Goal: Information Seeking & Learning: Learn about a topic

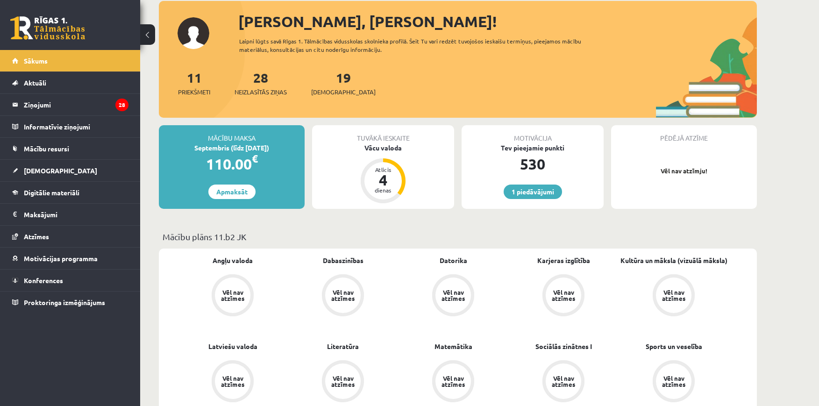
scroll to position [47, 0]
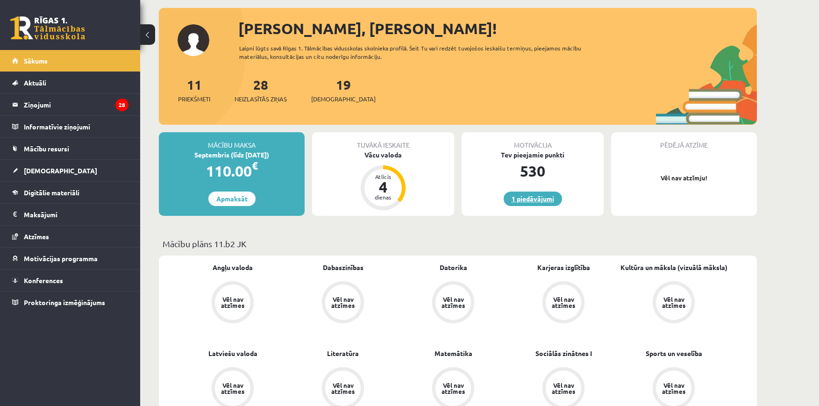
click at [525, 198] on link "1 piedāvājumi" at bounding box center [532, 198] width 58 height 14
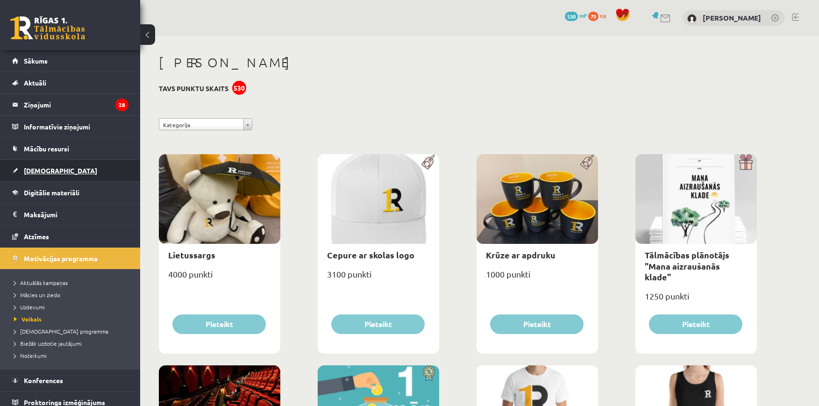
click at [59, 170] on link "[DEMOGRAPHIC_DATA]" at bounding box center [70, 170] width 116 height 21
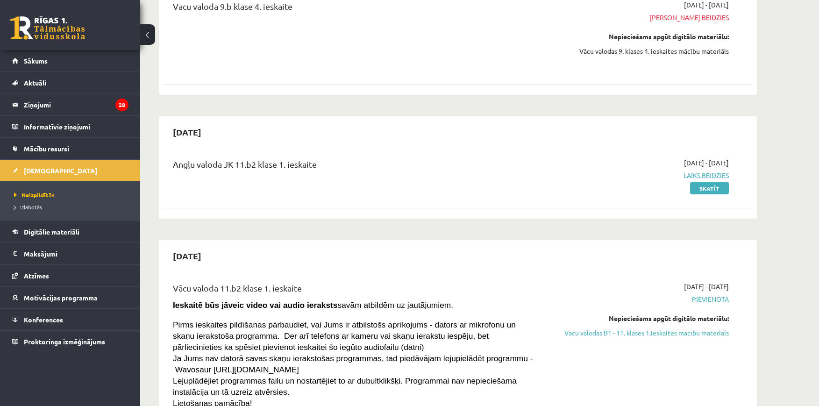
scroll to position [654, 0]
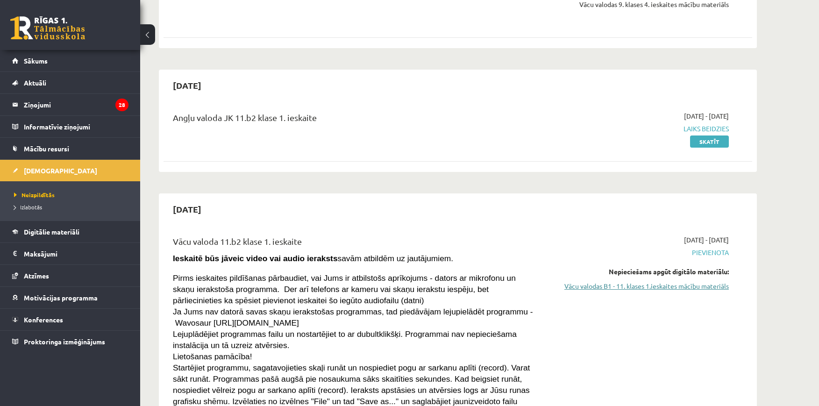
click at [576, 282] on link "Vācu valodas B1 - 11. klases 1.ieskaites mācību materiāls" at bounding box center [641, 286] width 176 height 10
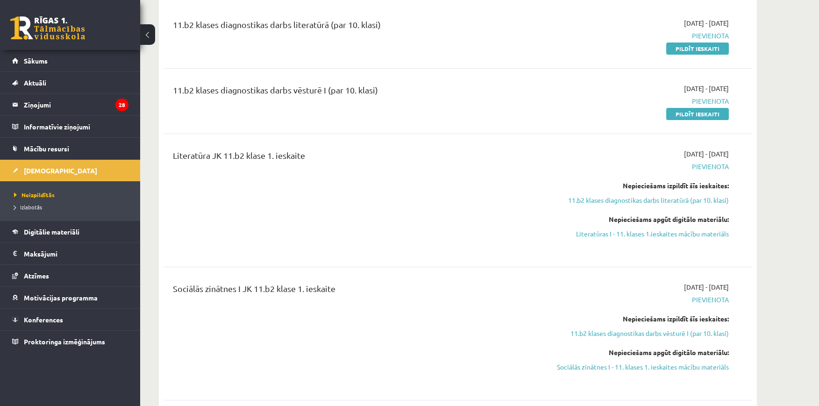
scroll to position [1168, 0]
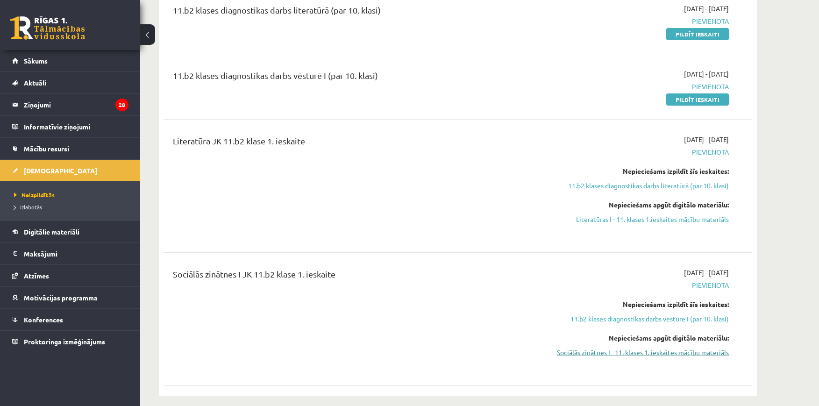
click at [584, 347] on link "Sociālās zinātnes I - 11. klases 1. ieskaites mācību materiāls" at bounding box center [641, 352] width 176 height 10
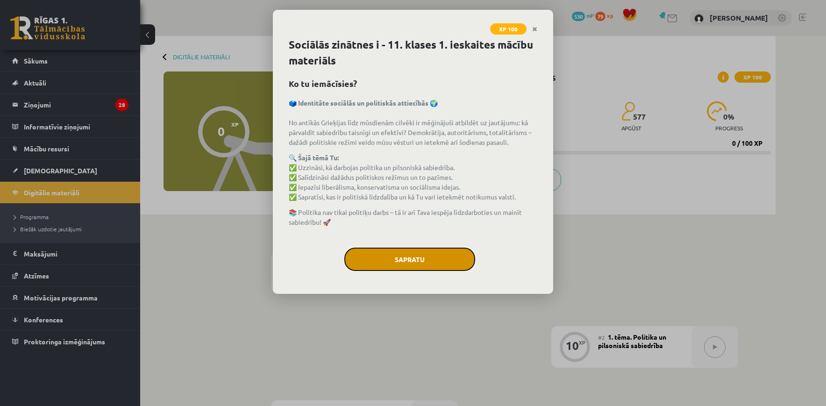
click at [384, 261] on button "Sapratu" at bounding box center [409, 259] width 131 height 23
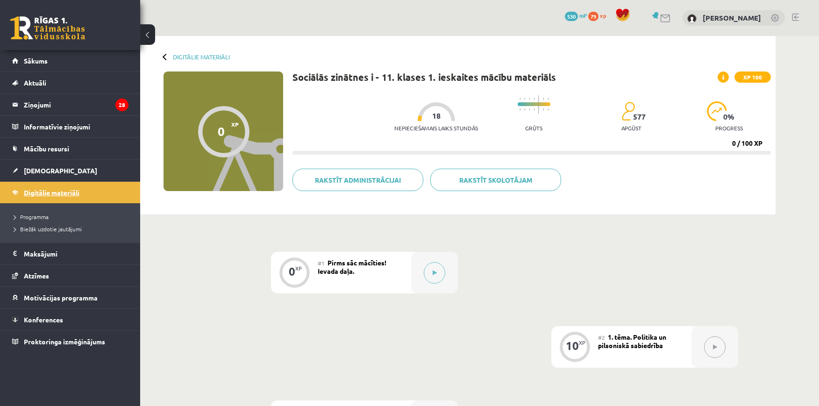
click at [46, 194] on span "Digitālie materiāli" at bounding box center [52, 192] width 56 height 8
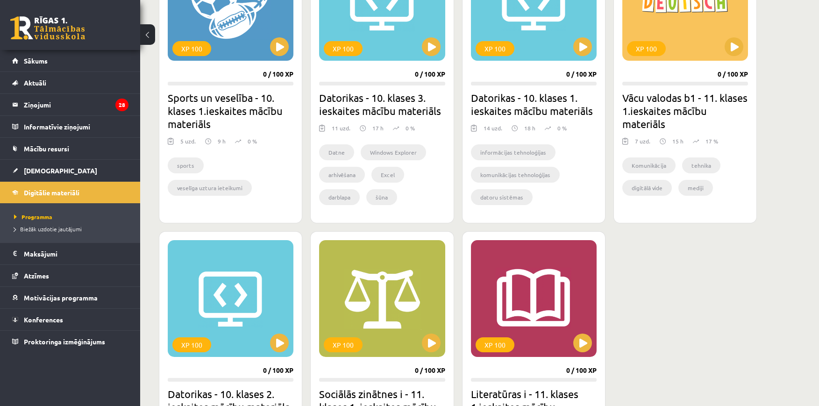
scroll to position [1028, 0]
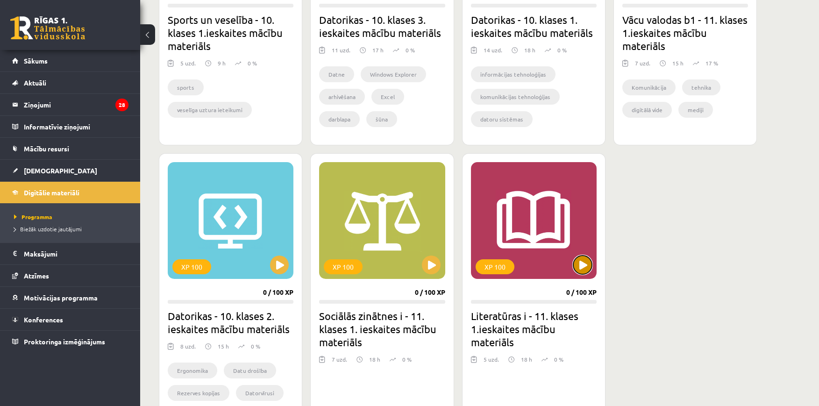
click at [583, 263] on button at bounding box center [582, 264] width 19 height 19
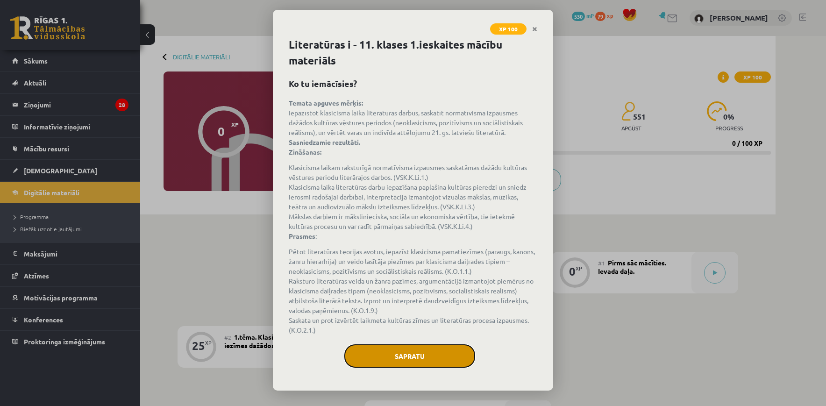
click at [445, 352] on button "Sapratu" at bounding box center [409, 355] width 131 height 23
drag, startPoint x: 445, startPoint y: 352, endPoint x: 437, endPoint y: 330, distance: 22.9
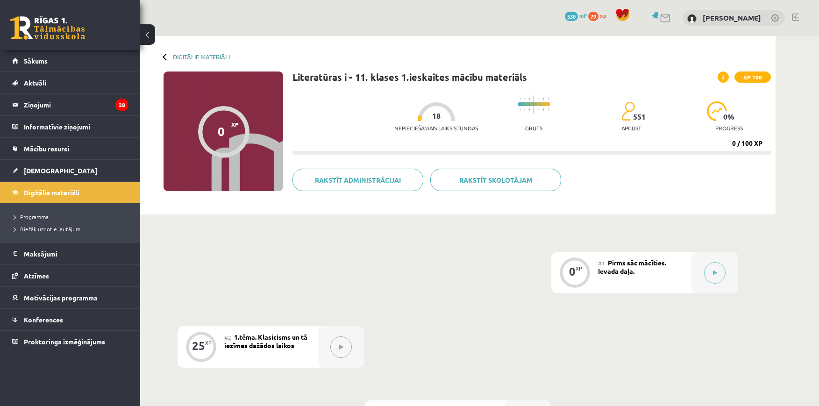
click at [186, 54] on link "Digitālie materiāli" at bounding box center [201, 56] width 57 height 7
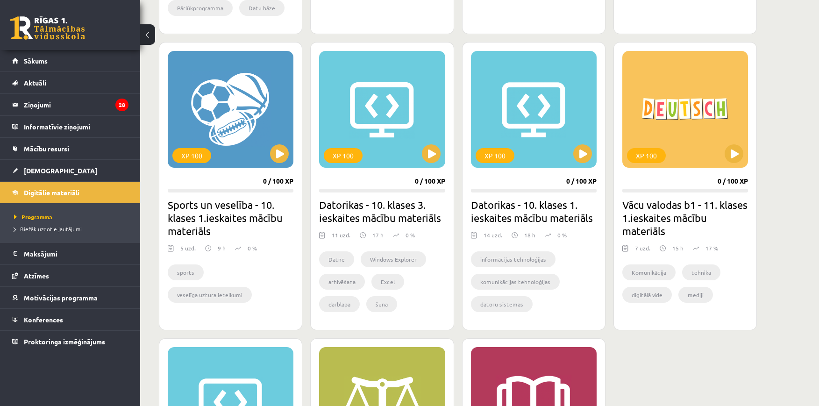
scroll to position [841, 0]
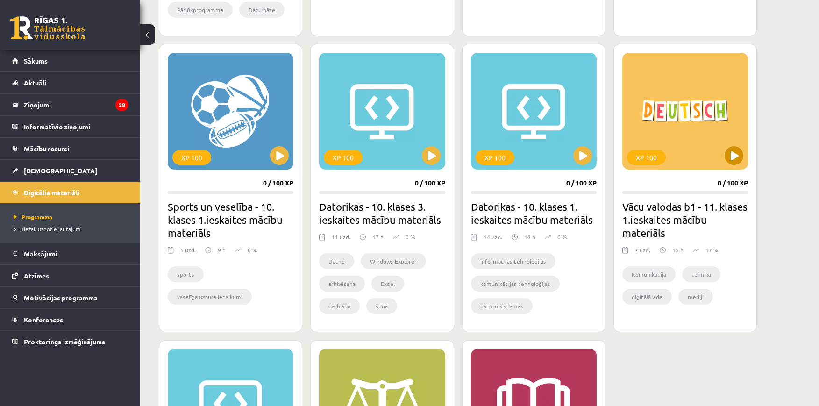
click at [674, 129] on div "XP 100" at bounding box center [685, 111] width 126 height 117
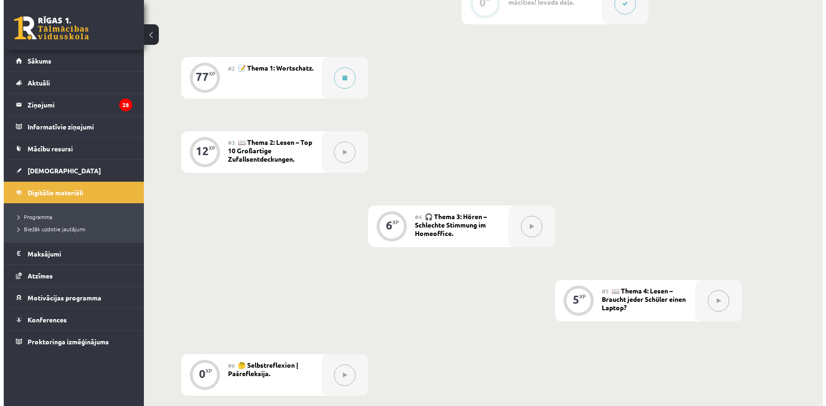
scroll to position [280, 0]
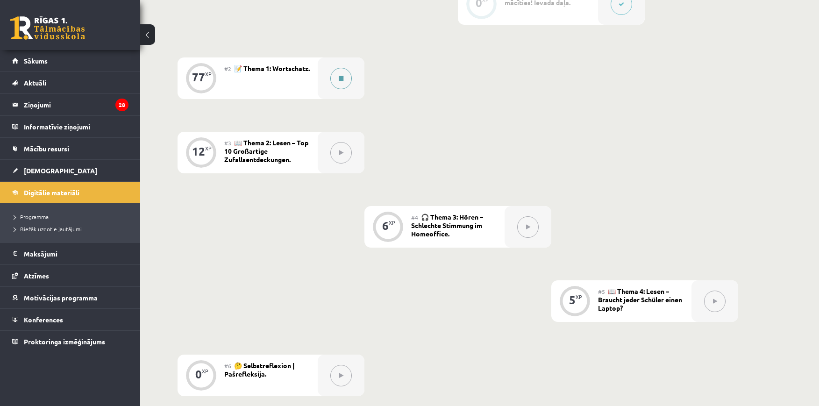
click at [336, 78] on button at bounding box center [340, 78] width 21 height 21
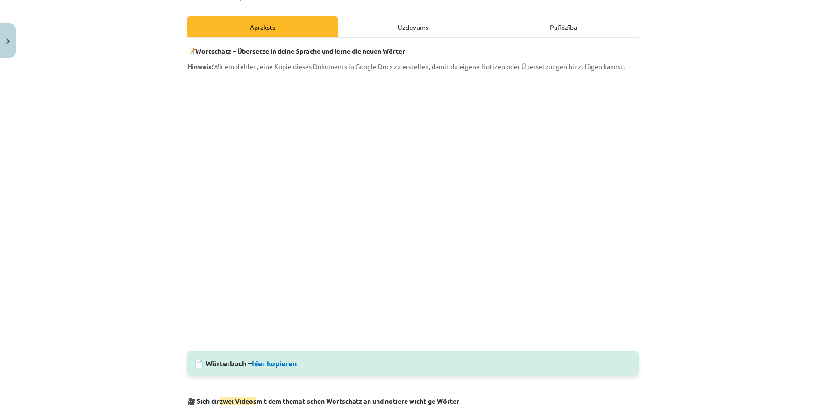
scroll to position [0, 0]
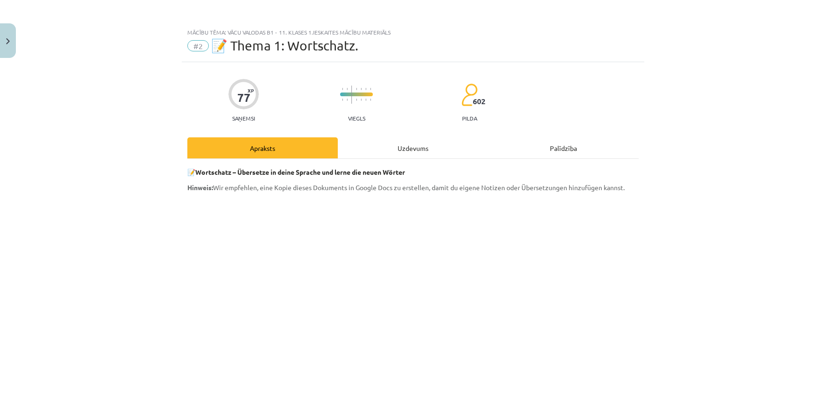
click at [404, 147] on div "Uzdevums" at bounding box center [413, 147] width 150 height 21
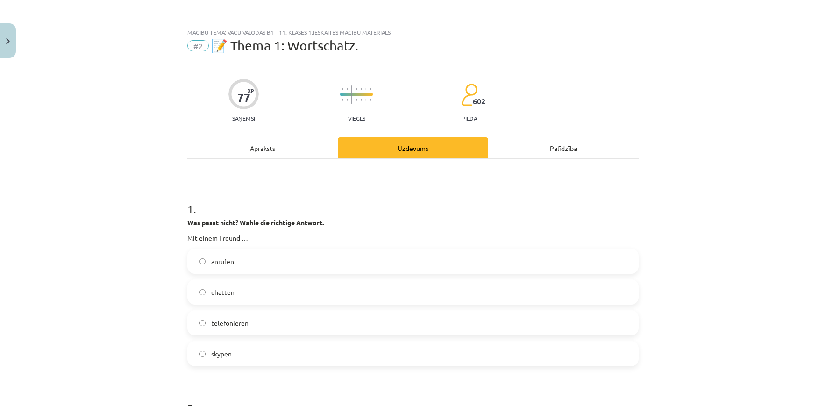
click at [287, 150] on div "Apraksts" at bounding box center [262, 147] width 150 height 21
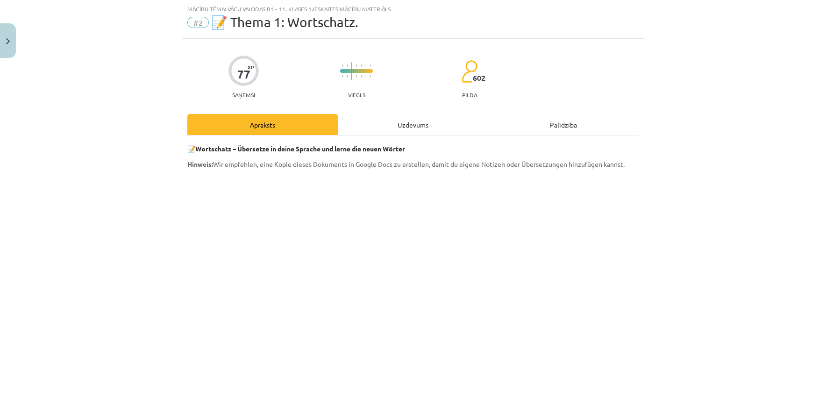
scroll to position [117, 0]
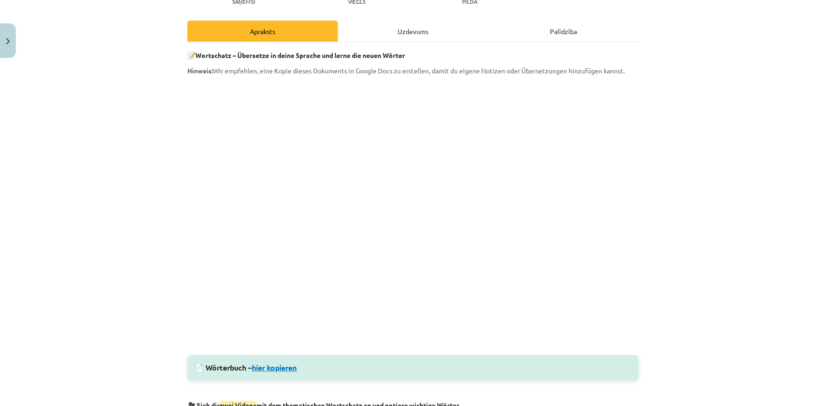
click at [289, 369] on link "hier kopieren" at bounding box center [274, 367] width 45 height 10
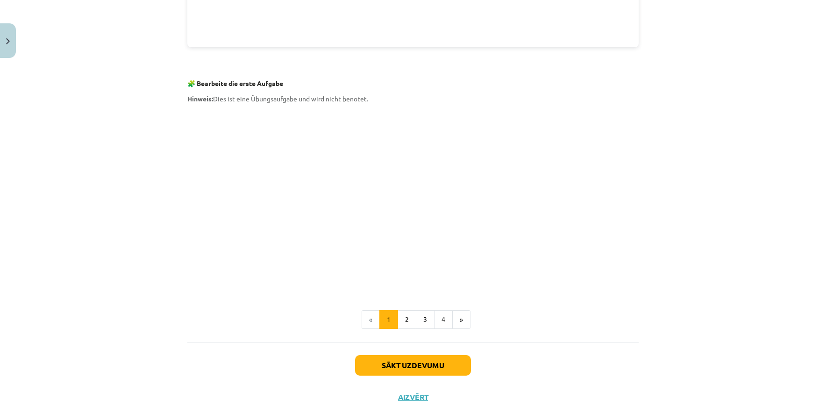
scroll to position [771, 0]
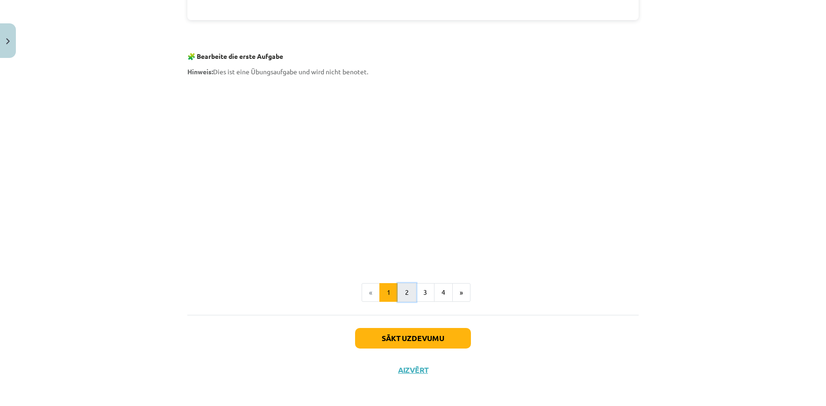
click at [404, 291] on button "2" at bounding box center [406, 292] width 19 height 19
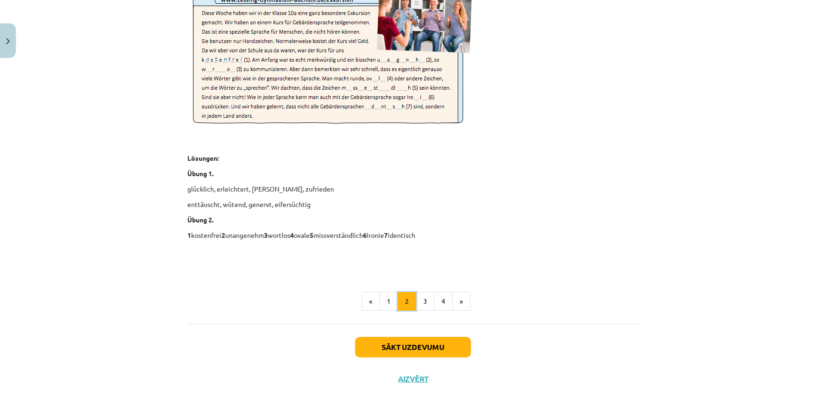
scroll to position [1318, 0]
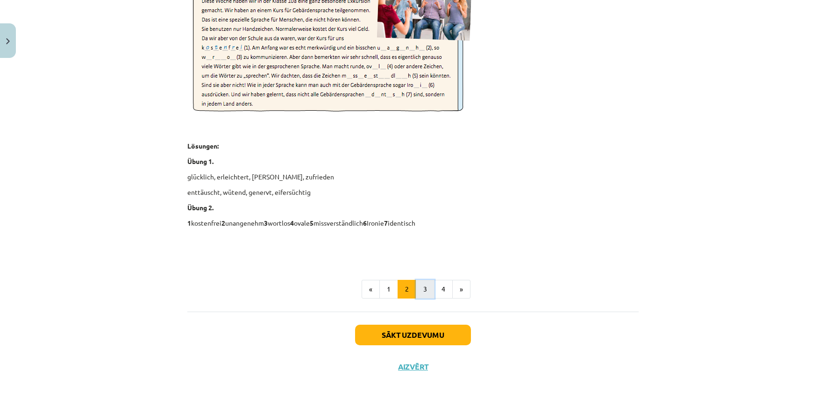
click at [417, 293] on button "3" at bounding box center [425, 289] width 19 height 19
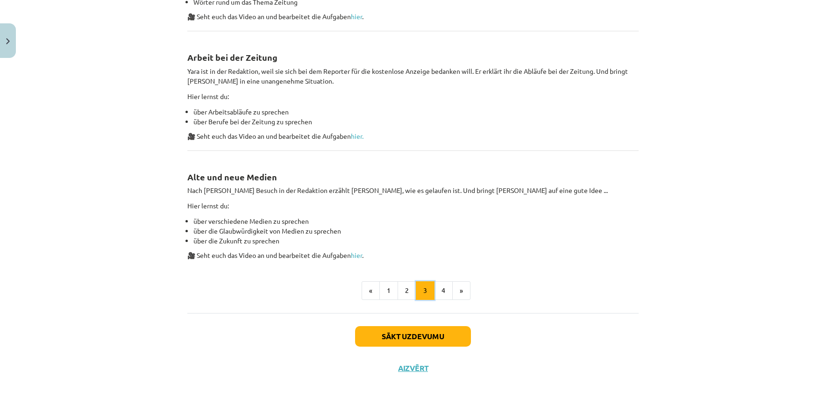
scroll to position [525, 0]
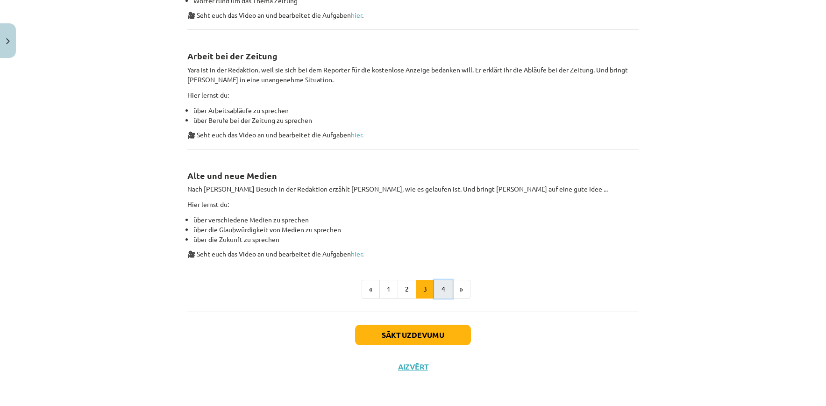
click at [445, 288] on button "4" at bounding box center [443, 289] width 19 height 19
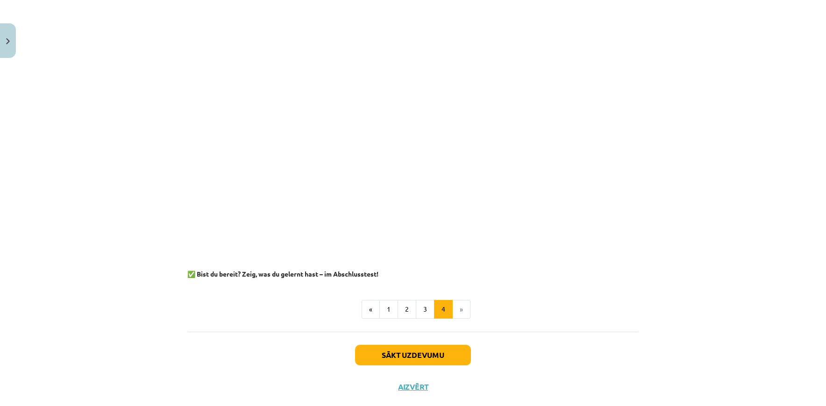
scroll to position [1118, 0]
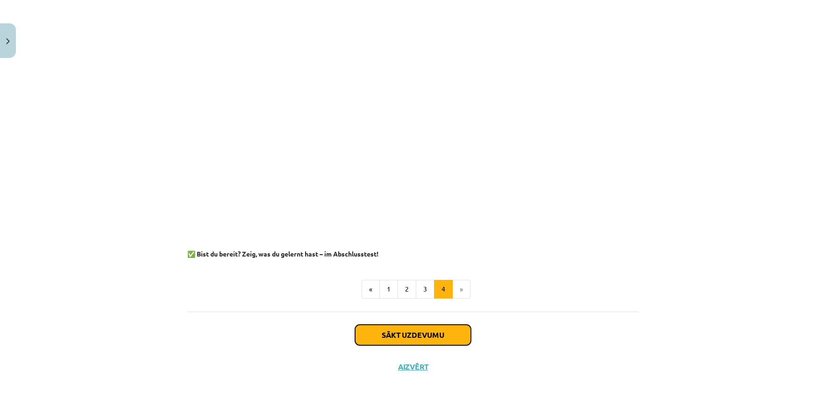
click at [382, 338] on button "Sākt uzdevumu" at bounding box center [413, 335] width 116 height 21
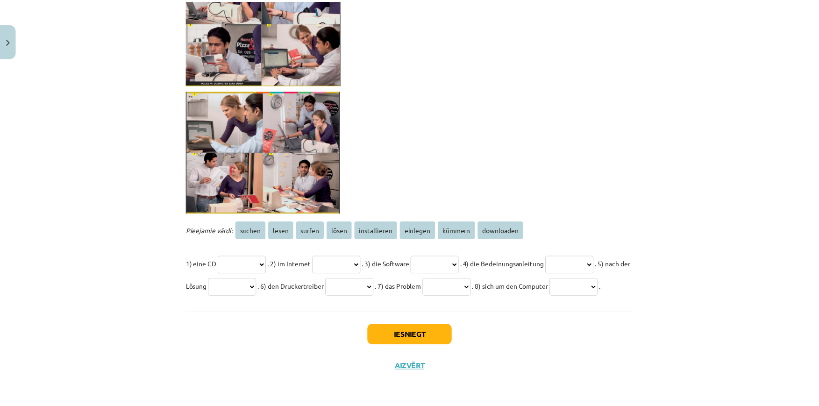
scroll to position [1581, 0]
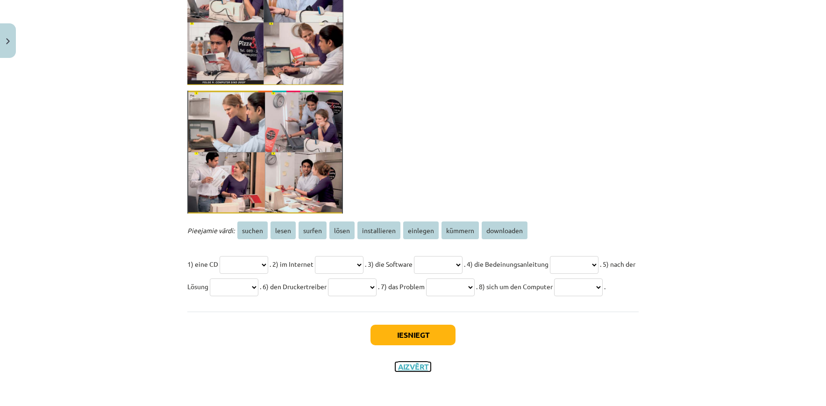
click at [405, 362] on button "Aizvērt" at bounding box center [412, 366] width 35 height 9
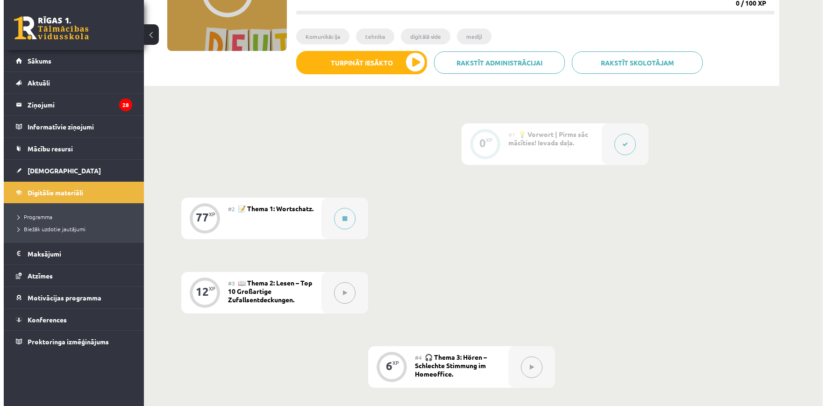
scroll to position [47, 0]
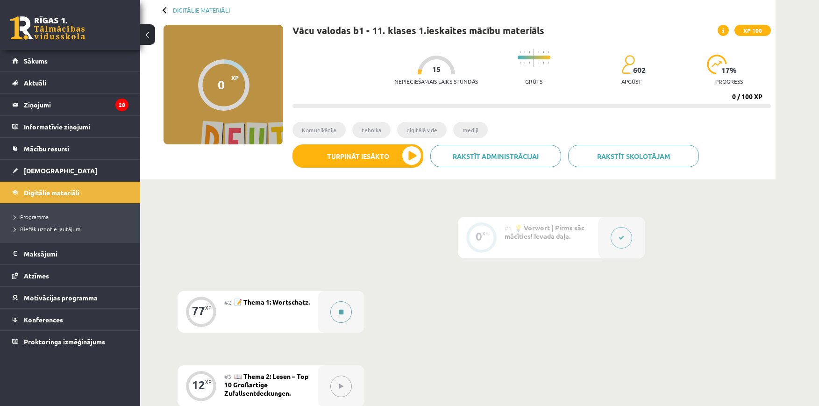
click at [337, 326] on div at bounding box center [341, 312] width 47 height 42
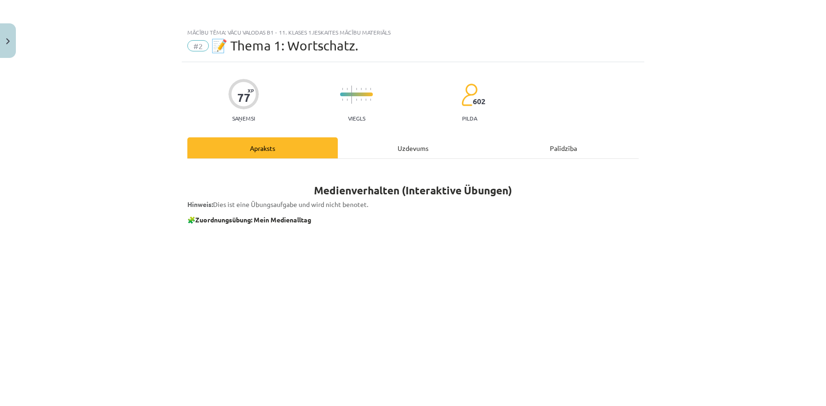
click at [365, 153] on div "Uzdevums" at bounding box center [413, 147] width 150 height 21
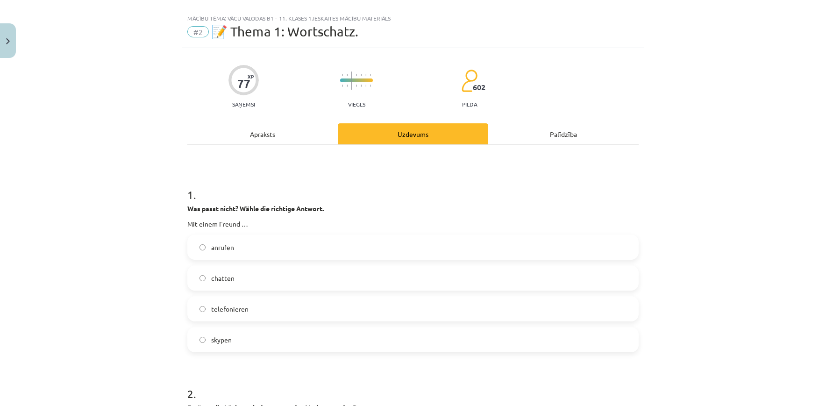
scroll to position [0, 0]
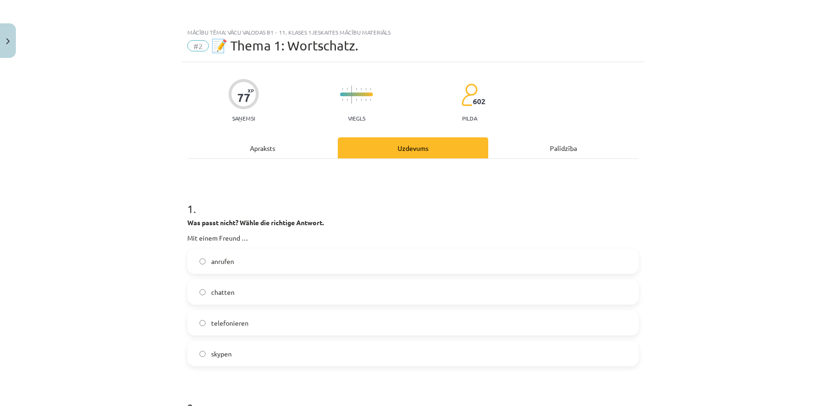
click at [280, 149] on div "Apraksts" at bounding box center [262, 147] width 150 height 21
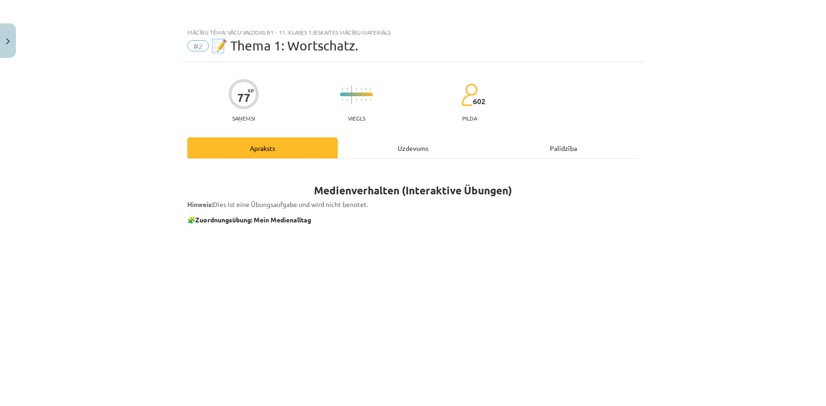
scroll to position [23, 0]
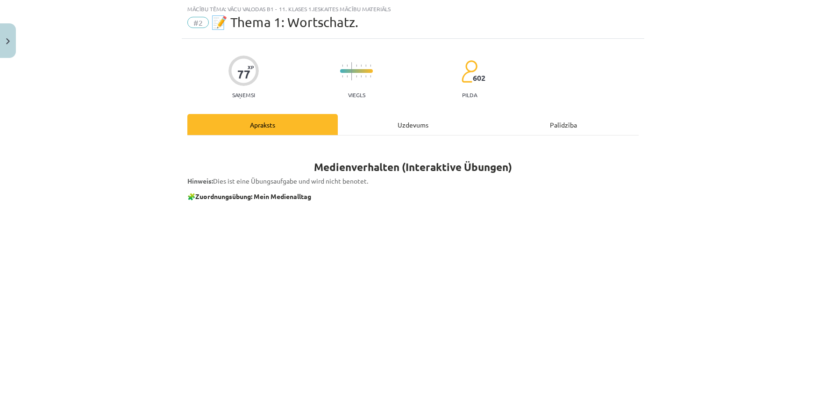
click at [553, 123] on div "Palīdzība" at bounding box center [563, 124] width 150 height 21
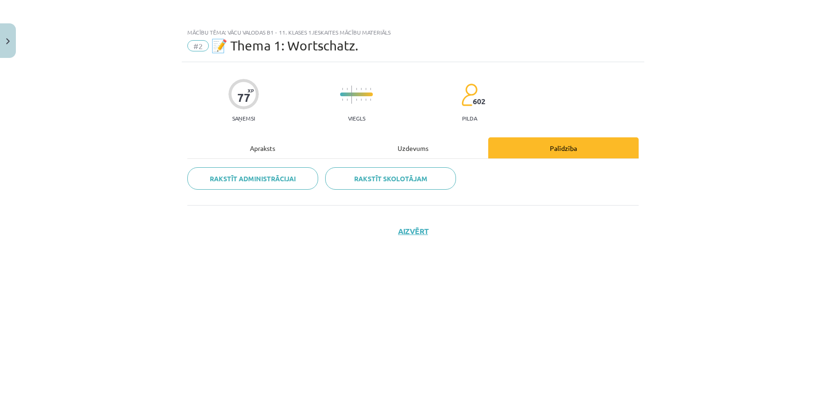
click at [268, 147] on div "Apraksts" at bounding box center [262, 147] width 150 height 21
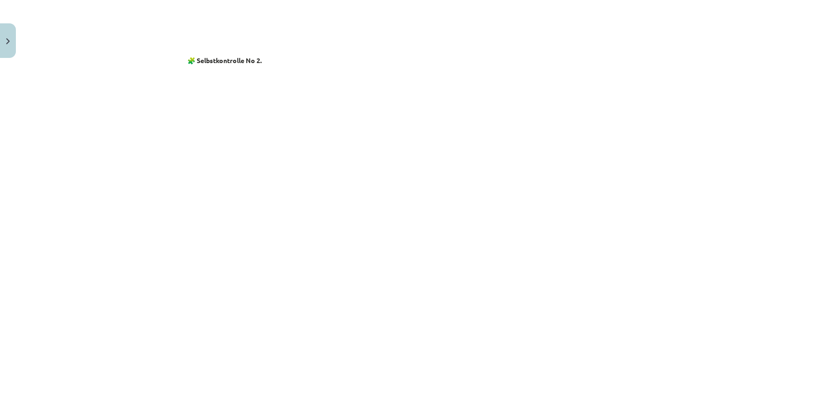
scroll to position [1118, 0]
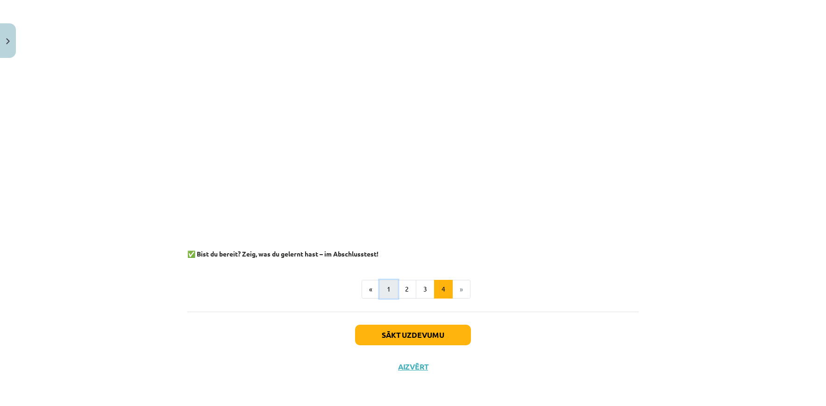
click at [386, 286] on button "1" at bounding box center [388, 289] width 19 height 19
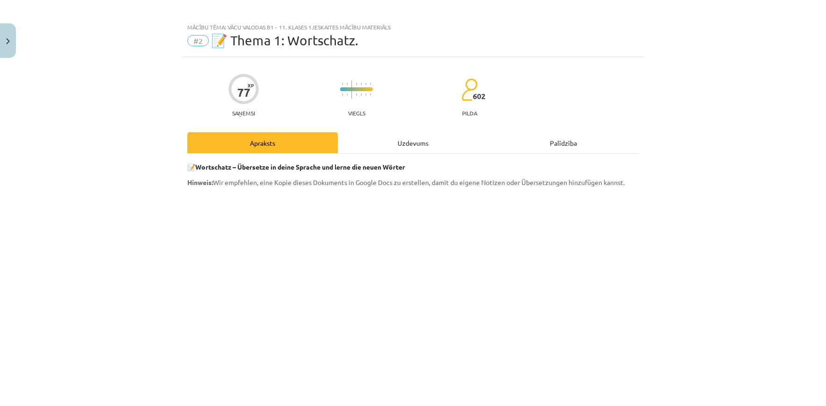
scroll to position [0, 0]
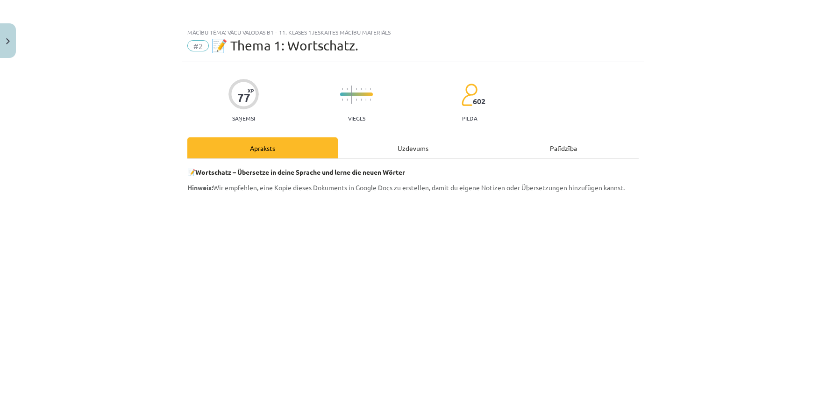
click at [402, 153] on div "Uzdevums" at bounding box center [413, 147] width 150 height 21
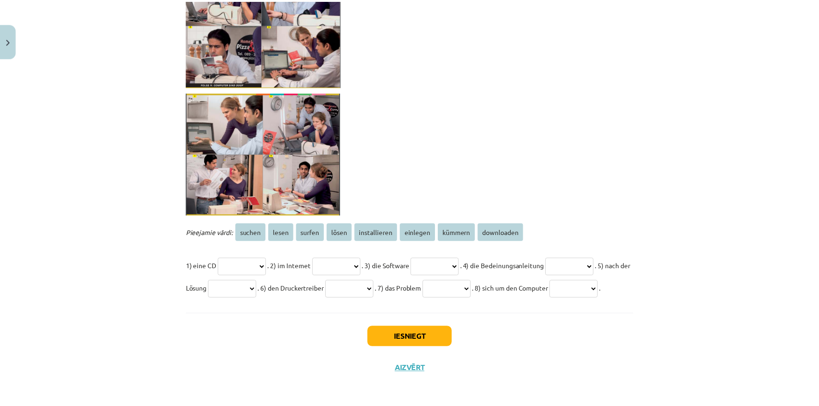
scroll to position [1581, 0]
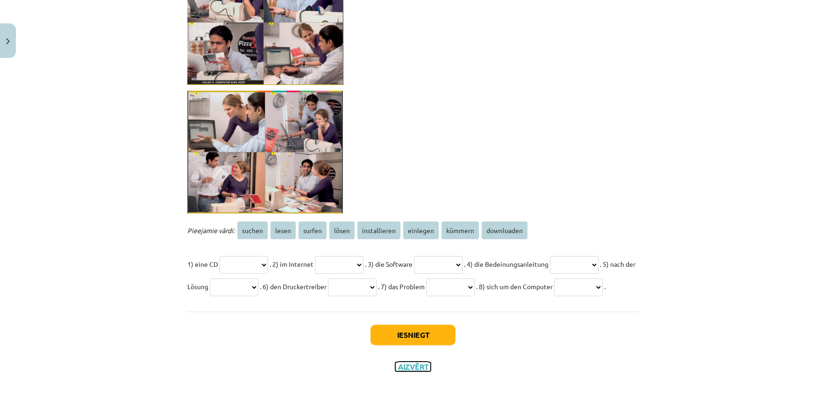
click at [422, 368] on button "Aizvērt" at bounding box center [412, 366] width 35 height 9
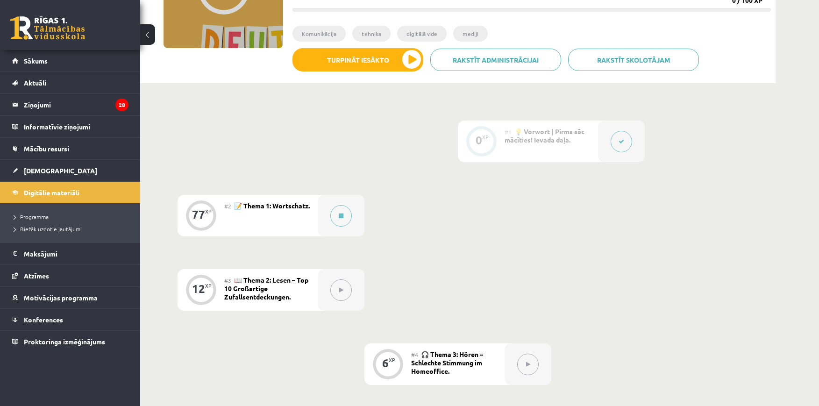
scroll to position [0, 0]
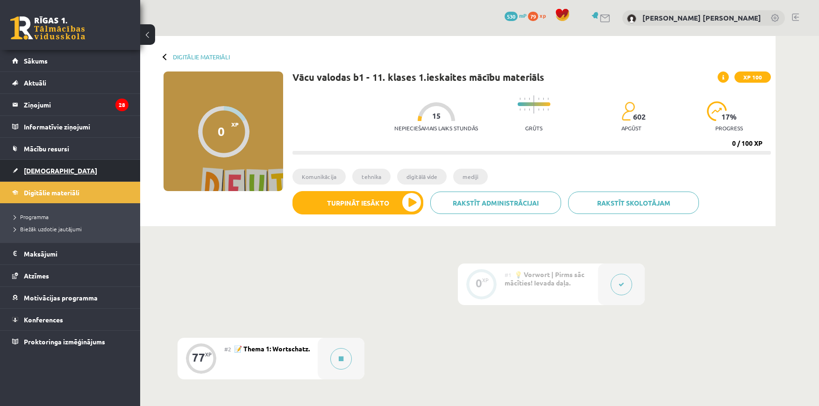
click at [23, 168] on link "[DEMOGRAPHIC_DATA]" at bounding box center [70, 170] width 116 height 21
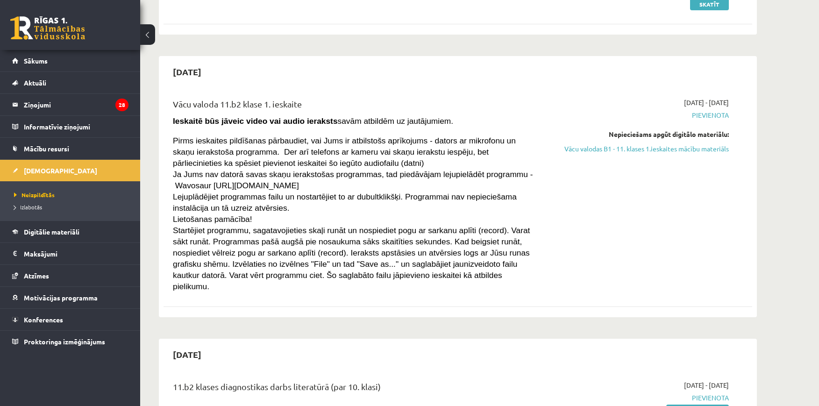
scroll to position [794, 0]
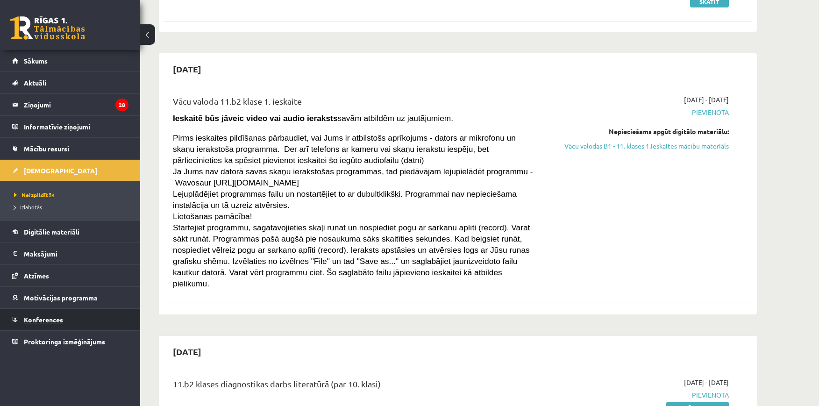
click at [83, 315] on link "Konferences" at bounding box center [70, 319] width 116 height 21
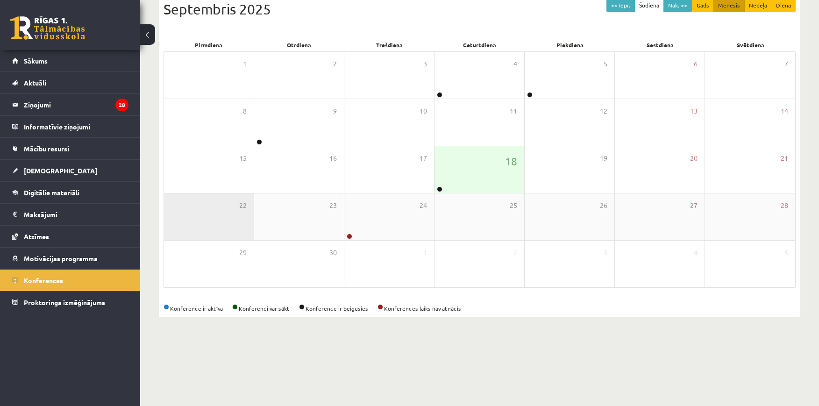
scroll to position [41, 0]
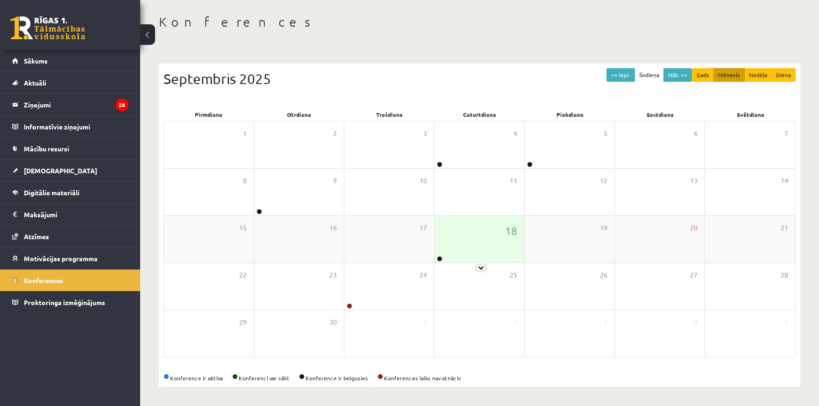
click at [463, 243] on div "18" at bounding box center [479, 239] width 90 height 47
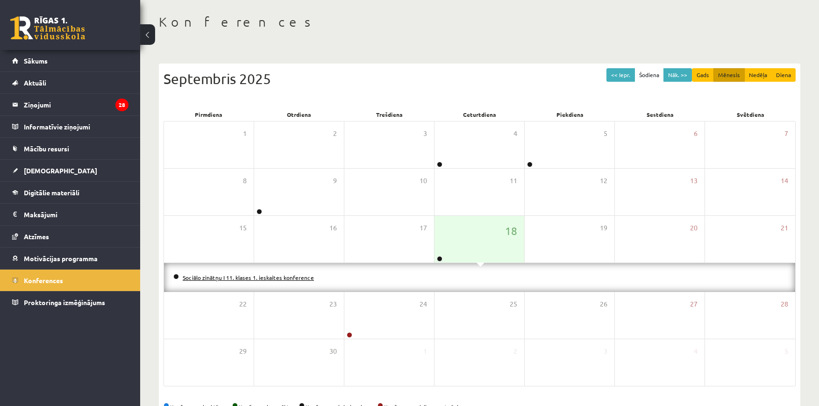
click at [292, 277] on link "Sociālo zinātņu I 11. klases 1. ieskaites konference" at bounding box center [248, 277] width 131 height 7
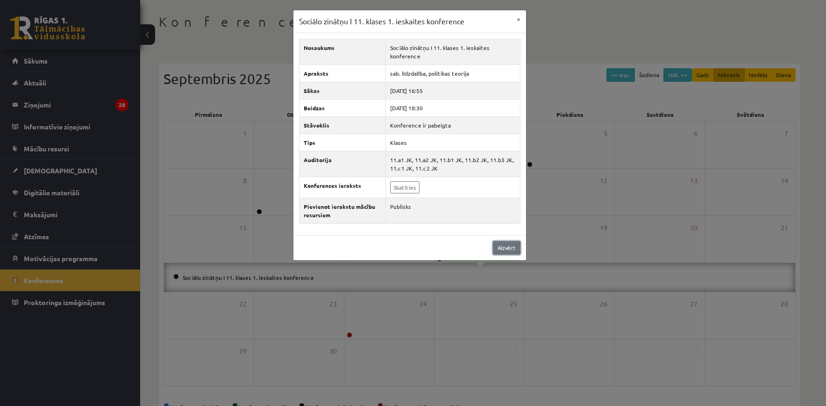
click at [502, 247] on link "Aizvērt" at bounding box center [507, 248] width 28 height 14
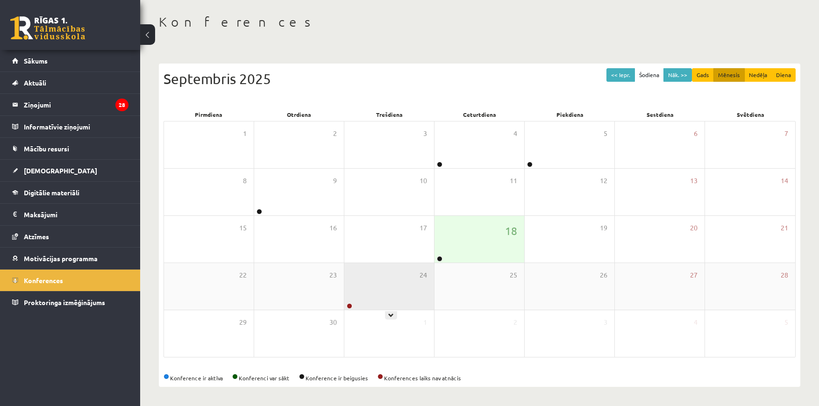
click at [382, 290] on div "24" at bounding box center [389, 286] width 90 height 47
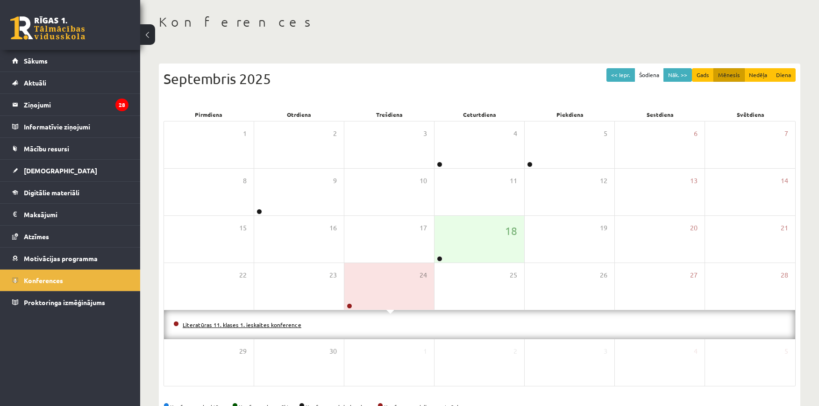
click at [291, 324] on link "Literatūras 11. klases 1. ieskaites konference" at bounding box center [242, 324] width 119 height 7
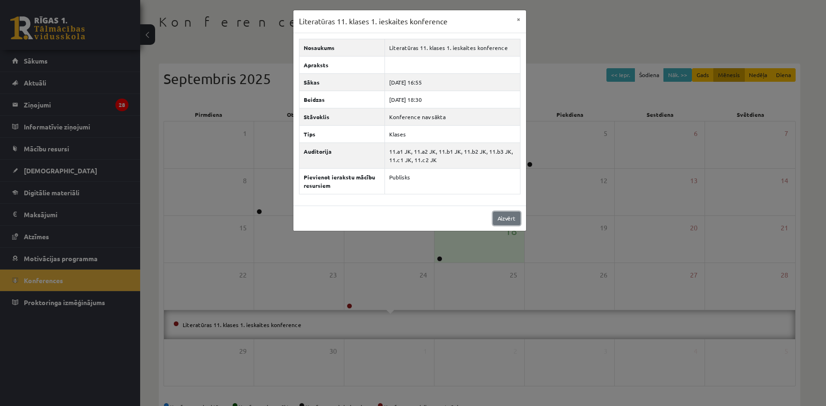
click at [510, 218] on link "Aizvērt" at bounding box center [507, 219] width 28 height 14
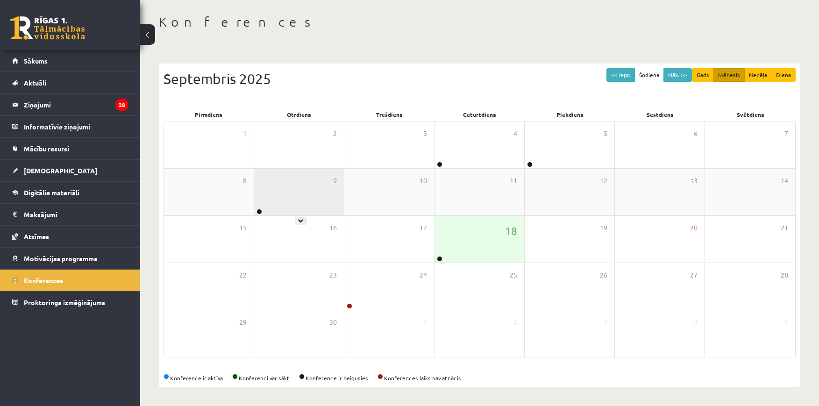
click at [292, 203] on div "9" at bounding box center [299, 192] width 90 height 47
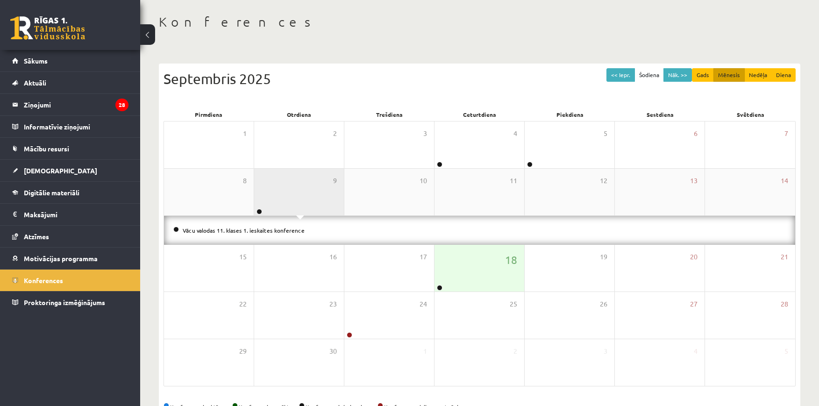
click at [293, 204] on div "9" at bounding box center [299, 192] width 90 height 47
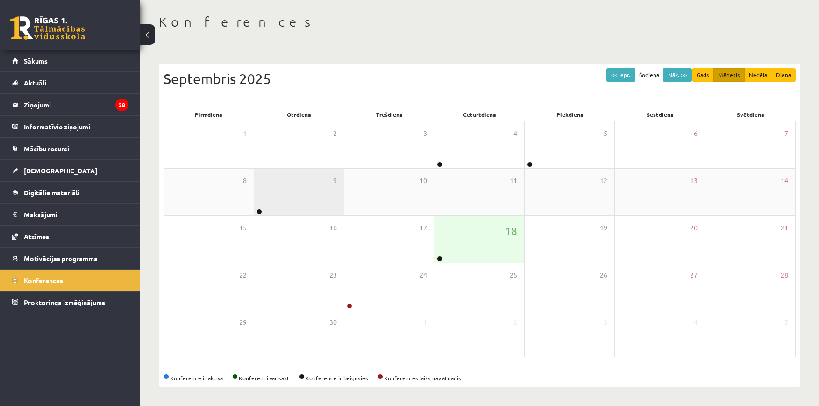
click at [286, 201] on div "9" at bounding box center [299, 192] width 90 height 47
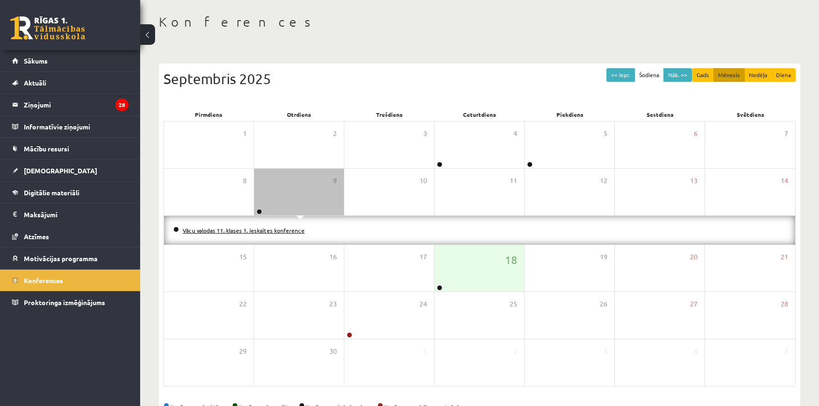
click at [275, 230] on link "Vācu valodas 11. klases 1. ieskaites konference" at bounding box center [244, 230] width 122 height 7
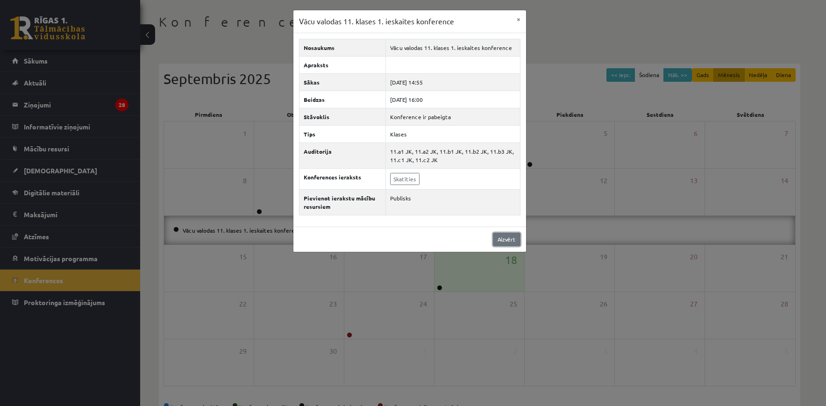
click at [505, 238] on link "Aizvērt" at bounding box center [507, 240] width 28 height 14
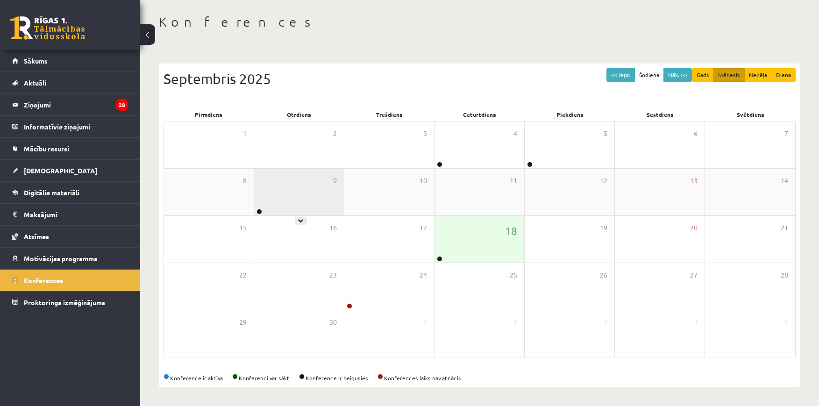
click at [311, 194] on div "9" at bounding box center [299, 192] width 90 height 47
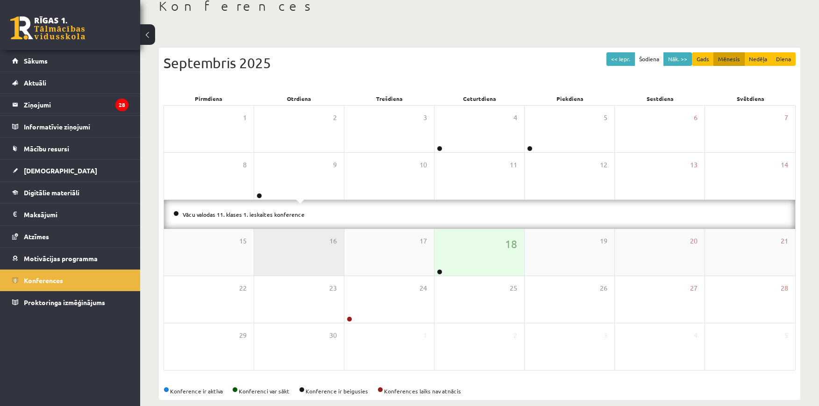
scroll to position [70, 0]
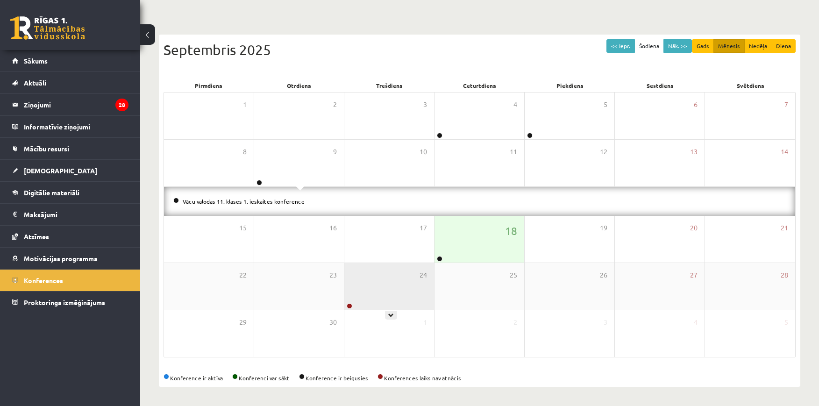
click at [399, 289] on div "24" at bounding box center [389, 286] width 90 height 47
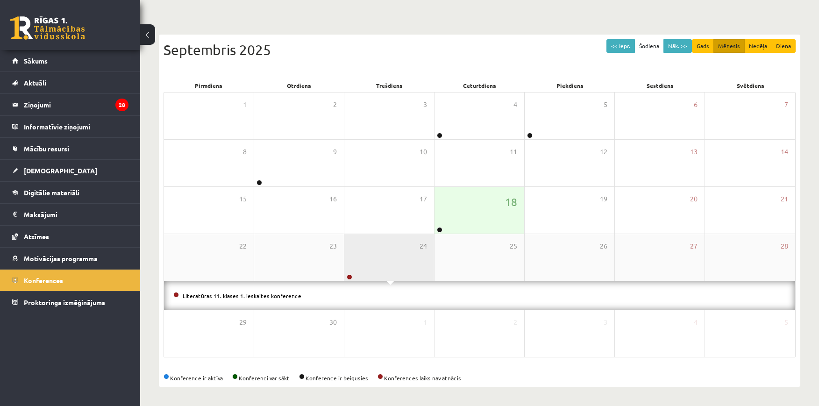
click at [397, 268] on div "24" at bounding box center [389, 257] width 90 height 47
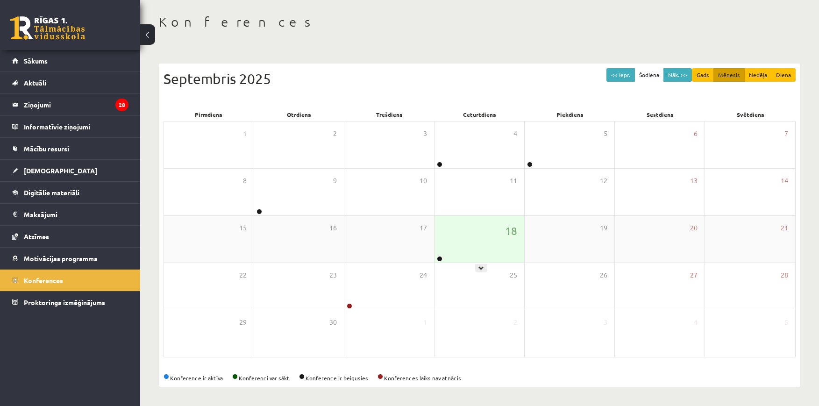
click at [476, 253] on div "18" at bounding box center [479, 239] width 90 height 47
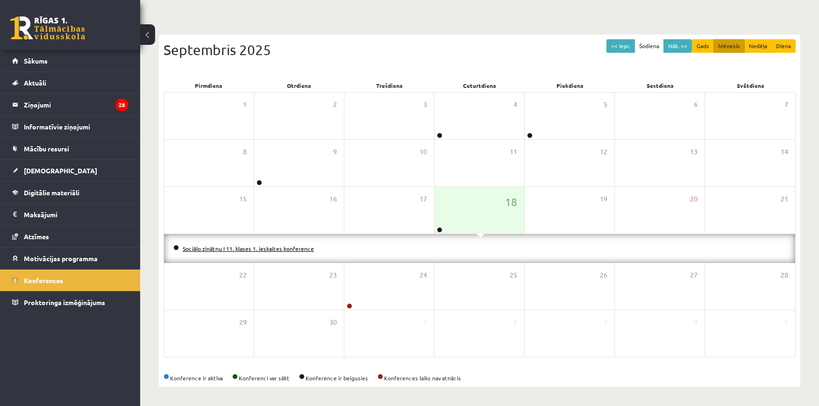
click at [290, 249] on link "Sociālo zinātņu I 11. klases 1. ieskaites konference" at bounding box center [248, 248] width 131 height 7
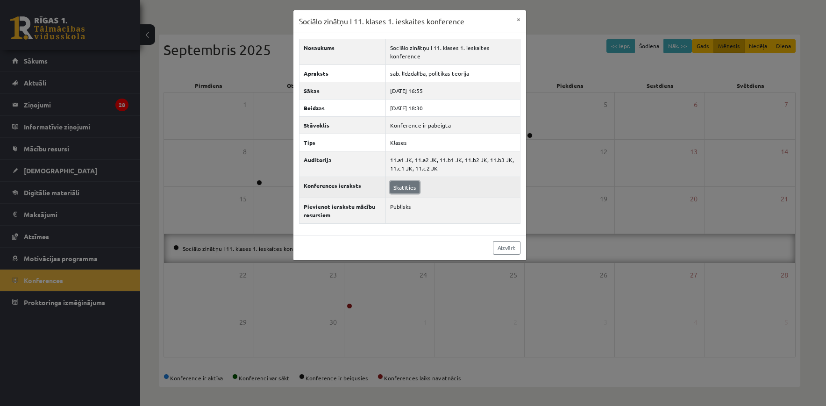
click at [408, 187] on link "Skatīties" at bounding box center [404, 187] width 29 height 12
